Goal: Transaction & Acquisition: Purchase product/service

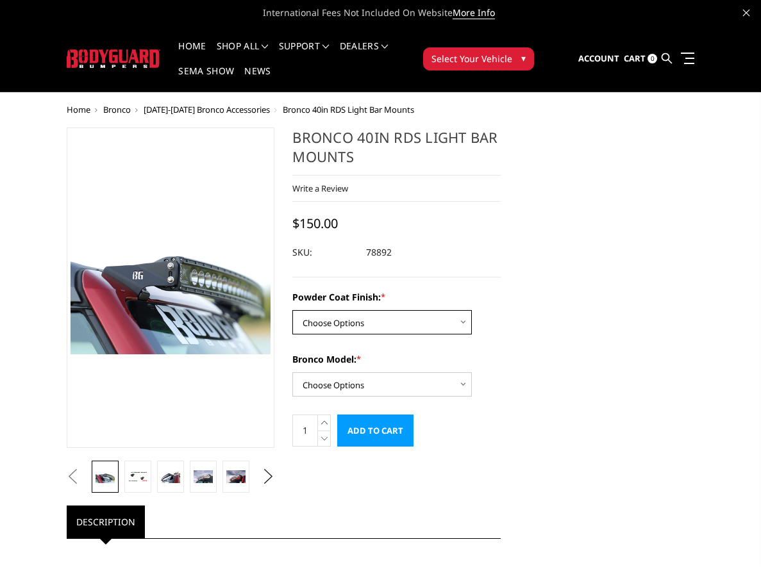
select select "4071"
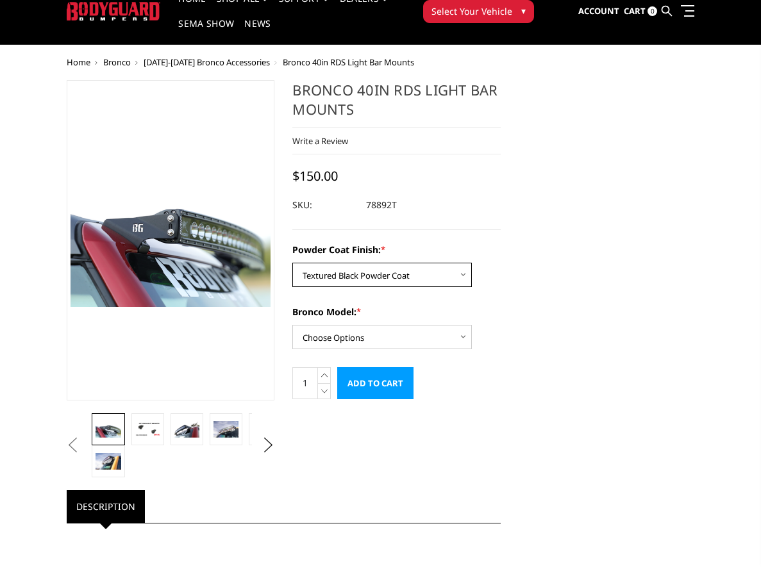
scroll to position [51, 0]
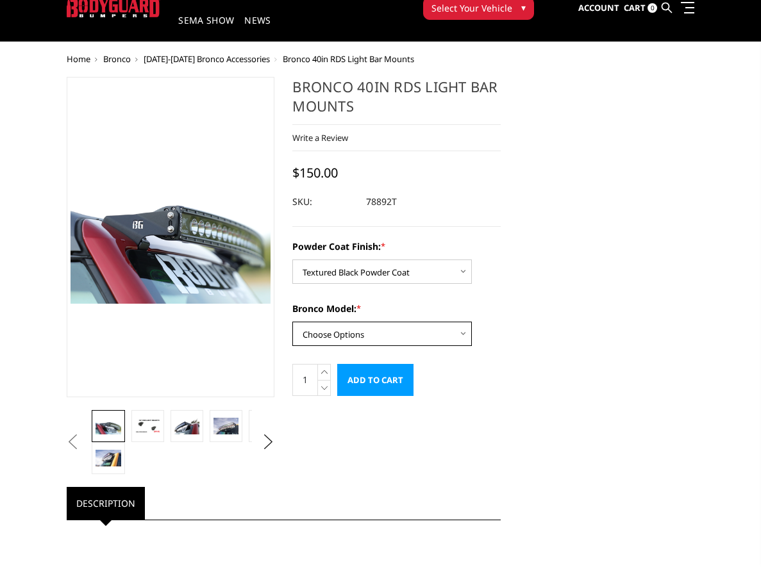
select select "4066"
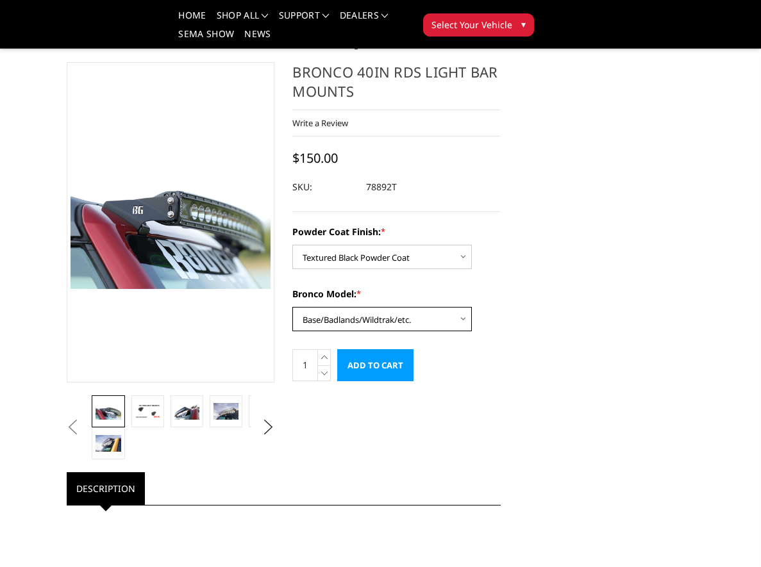
scroll to position [4, 0]
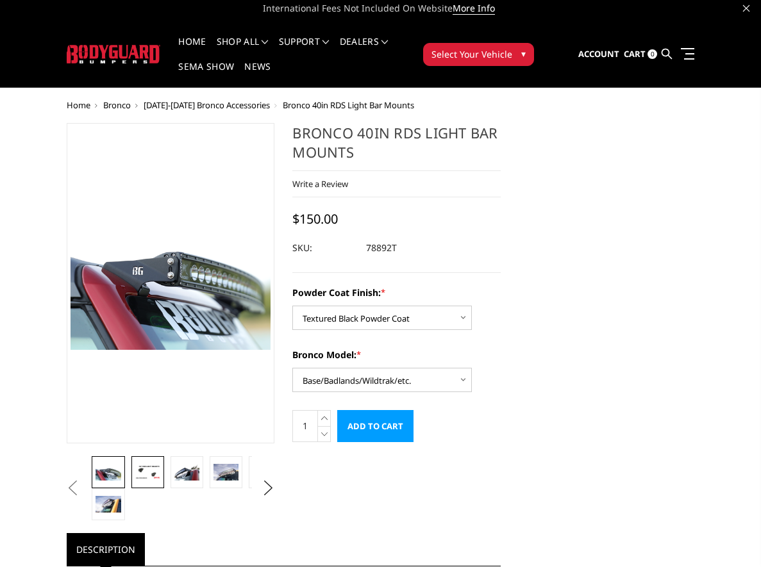
click at [143, 468] on img at bounding box center [147, 472] width 25 height 14
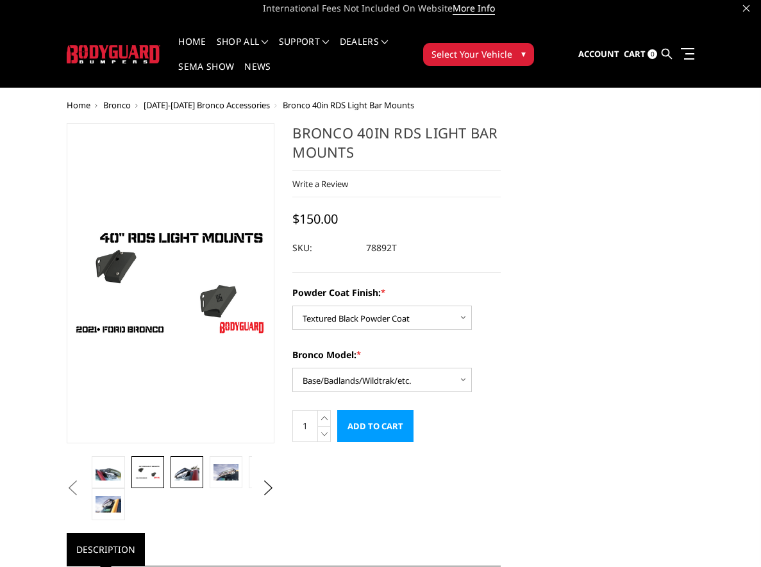
click at [187, 472] on img at bounding box center [186, 472] width 25 height 17
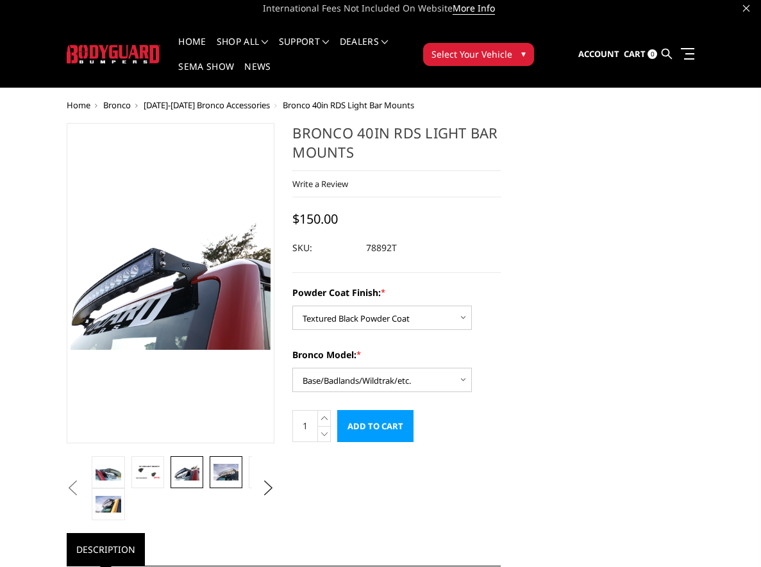
click at [227, 471] on img at bounding box center [226, 472] width 25 height 17
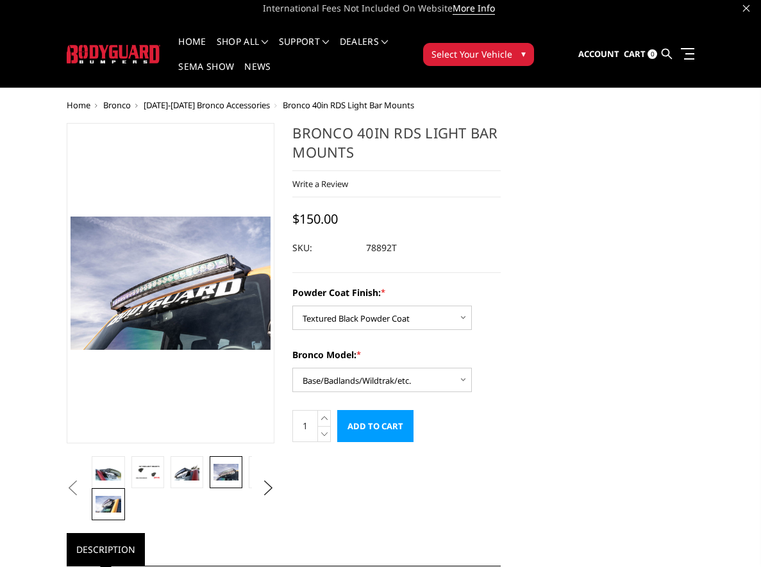
click at [115, 503] on img at bounding box center [108, 504] width 25 height 17
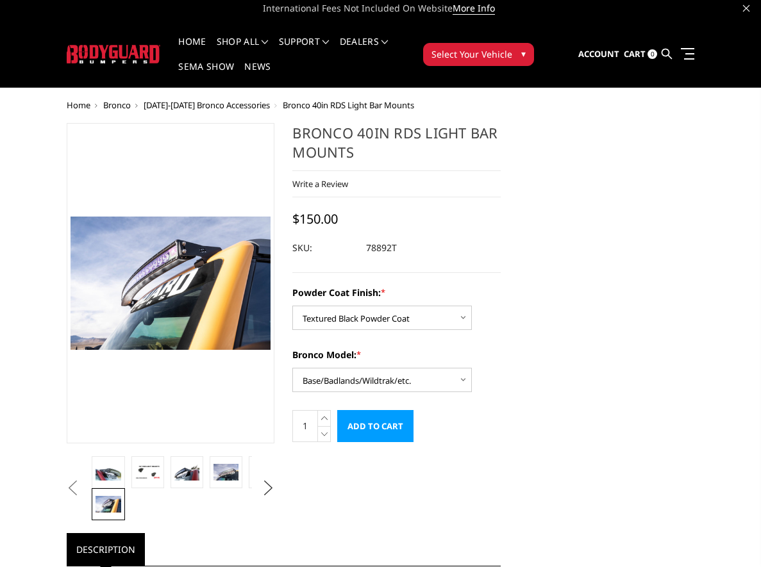
click at [262, 496] on button "Next" at bounding box center [267, 488] width 19 height 19
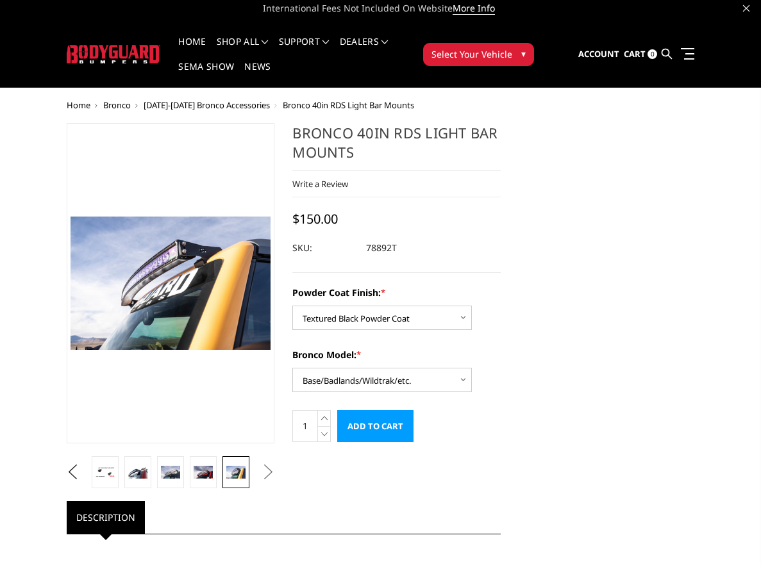
click at [243, 475] on img at bounding box center [235, 472] width 19 height 12
click at [202, 473] on img at bounding box center [203, 472] width 19 height 12
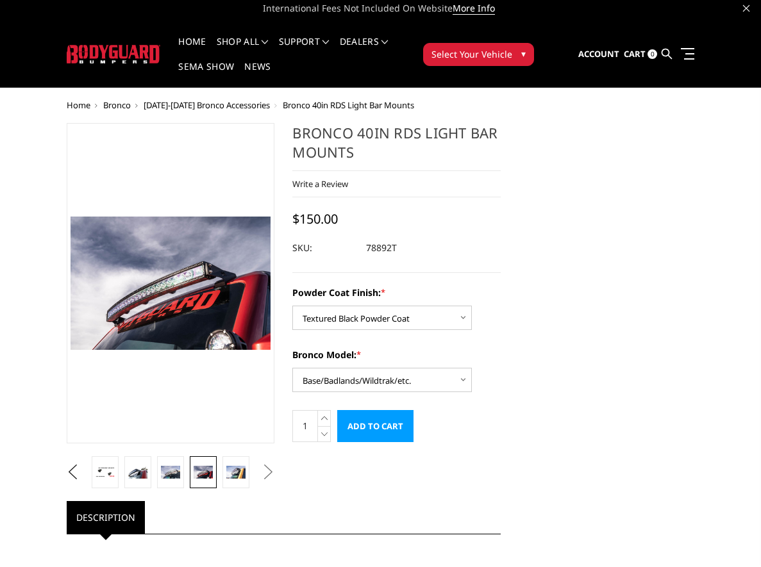
click at [257, 471] on ul "Previous Next" at bounding box center [170, 473] width 215 height 32
click at [278, 474] on button "Next" at bounding box center [267, 472] width 19 height 19
click at [271, 474] on button "Next" at bounding box center [267, 472] width 19 height 19
click at [264, 475] on button "Next" at bounding box center [267, 472] width 19 height 19
